Goal: Task Accomplishment & Management: Manage account settings

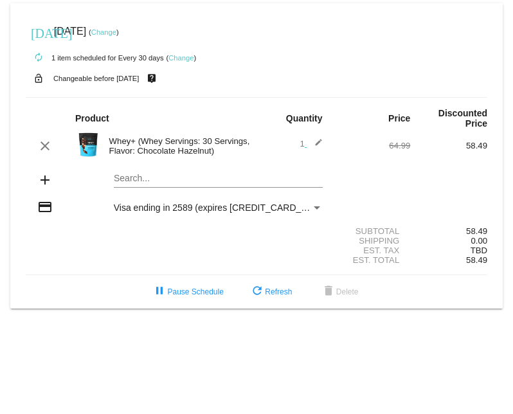
click at [319, 138] on mat-icon "edit" at bounding box center [314, 145] width 15 height 15
click at [127, 136] on div "Whey+ (Whey Servings: 30 Servings, Flavor: Chocolate Hazelnut)" at bounding box center [180, 145] width 154 height 19
click at [93, 132] on img at bounding box center [88, 145] width 26 height 26
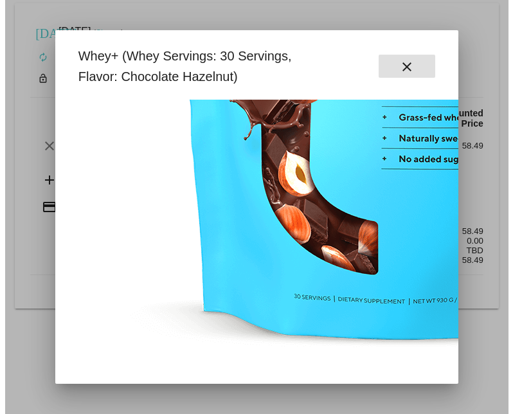
scroll to position [387, 0]
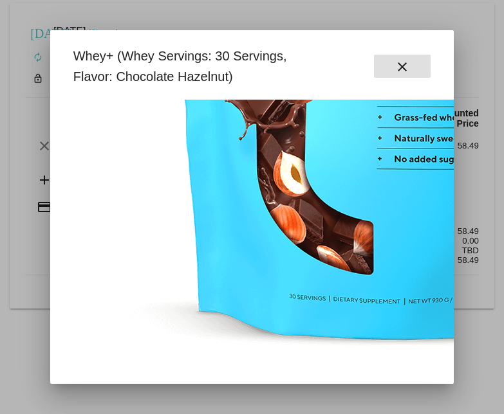
click at [399, 64] on mat-icon "close" at bounding box center [401, 66] width 15 height 15
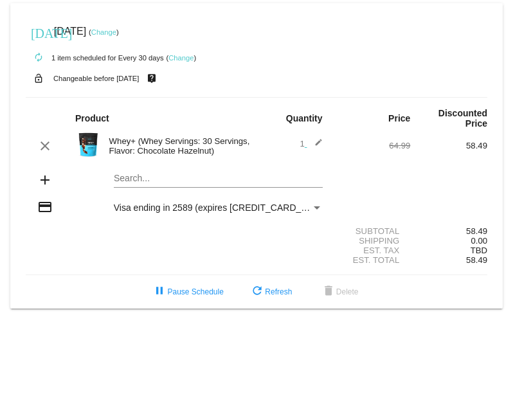
click at [135, 168] on mat-card "[DATE] [DATE] ( Change ) autorenew 1 item scheduled for Every 30 days ( Change …" at bounding box center [256, 155] width 493 height 305
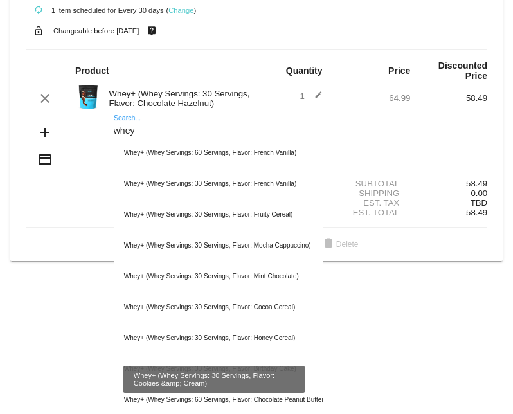
scroll to position [0, 0]
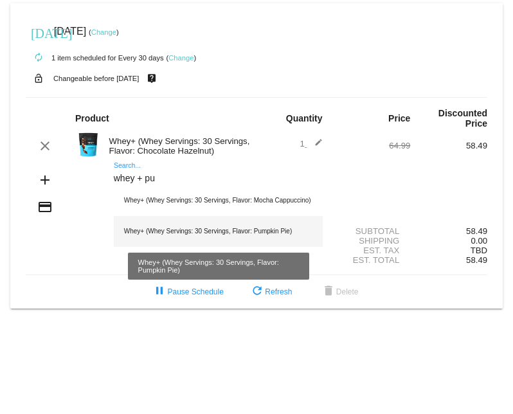
type input "whey + pu"
click at [260, 225] on div "Whey+ (Whey Servings: 30 Servings, Flavor: Pumpkin Pie)" at bounding box center [218, 231] width 209 height 31
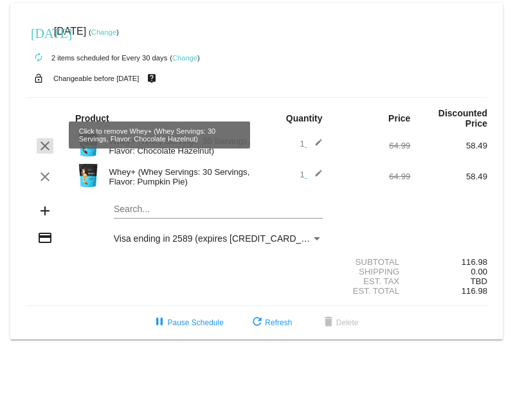
click at [44, 138] on mat-icon "clear" at bounding box center [44, 145] width 15 height 15
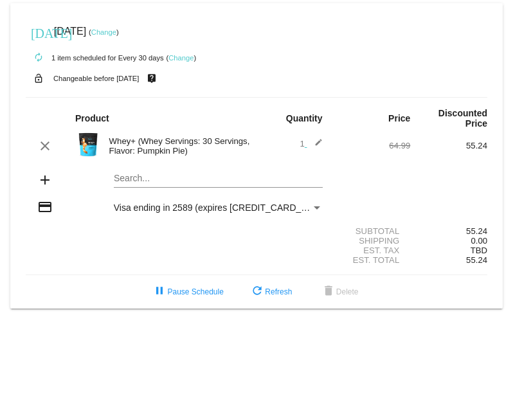
click at [42, 172] on mat-icon "add" at bounding box center [44, 179] width 15 height 15
click at [45, 172] on mat-icon "add" at bounding box center [44, 179] width 15 height 15
click at [127, 165] on mat-card "[DATE] [DATE] ( Change ) autorenew 1 item scheduled for Every 30 days ( Change …" at bounding box center [256, 155] width 493 height 305
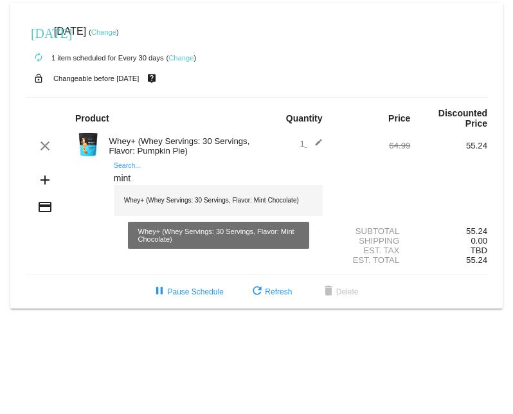
type input "mint"
click at [167, 189] on div "Whey+ (Whey Servings: 30 Servings, Flavor: Mint Chocolate)" at bounding box center [218, 200] width 209 height 31
